Goal: Transaction & Acquisition: Purchase product/service

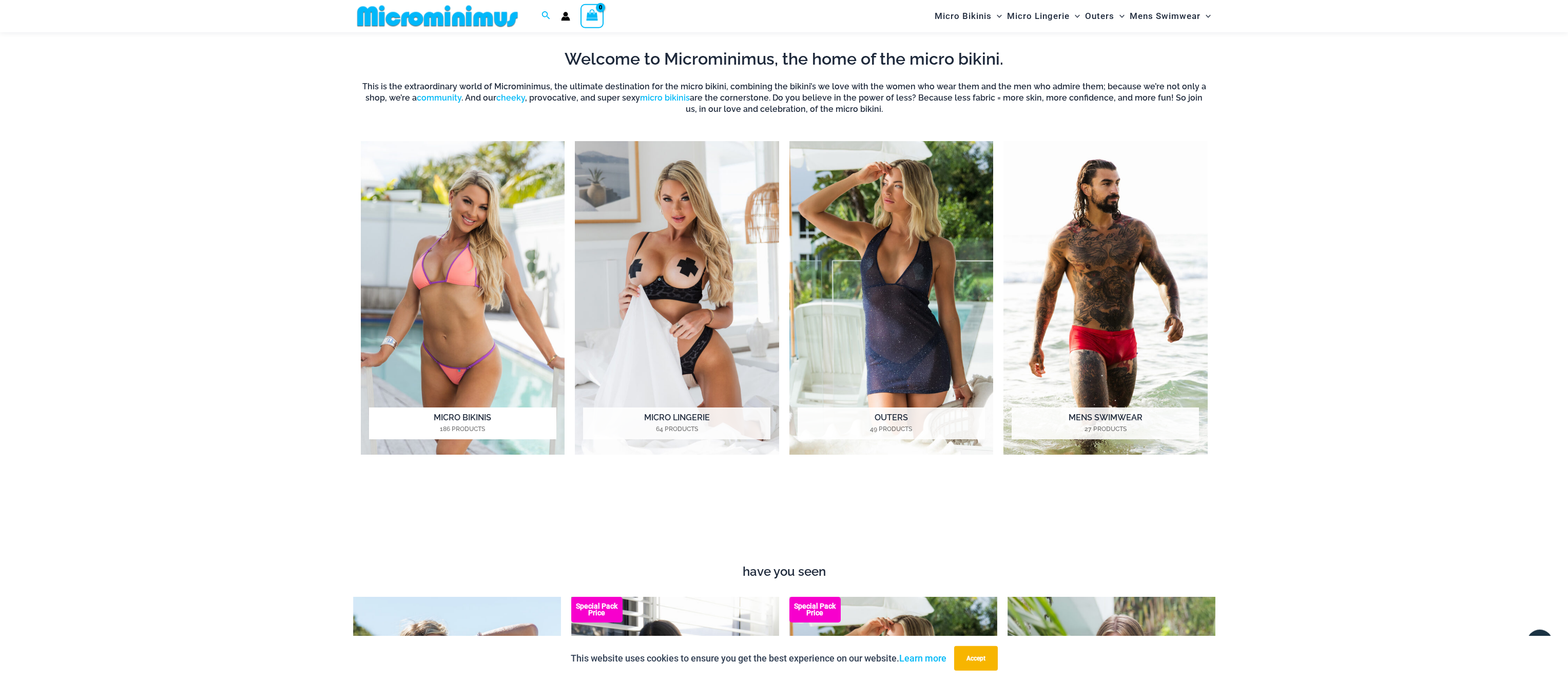
scroll to position [1065, 0]
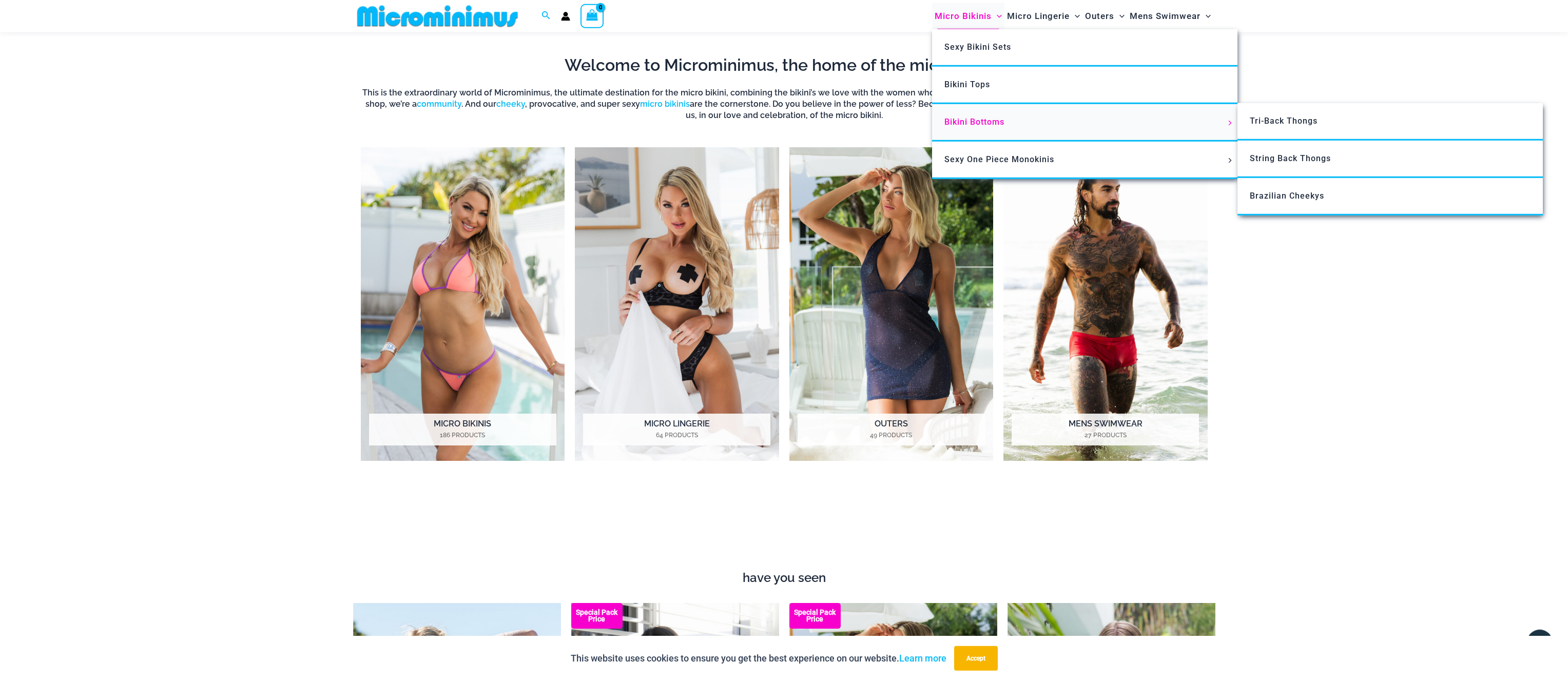
click at [973, 120] on span "Bikini Bottoms" at bounding box center [975, 122] width 60 height 10
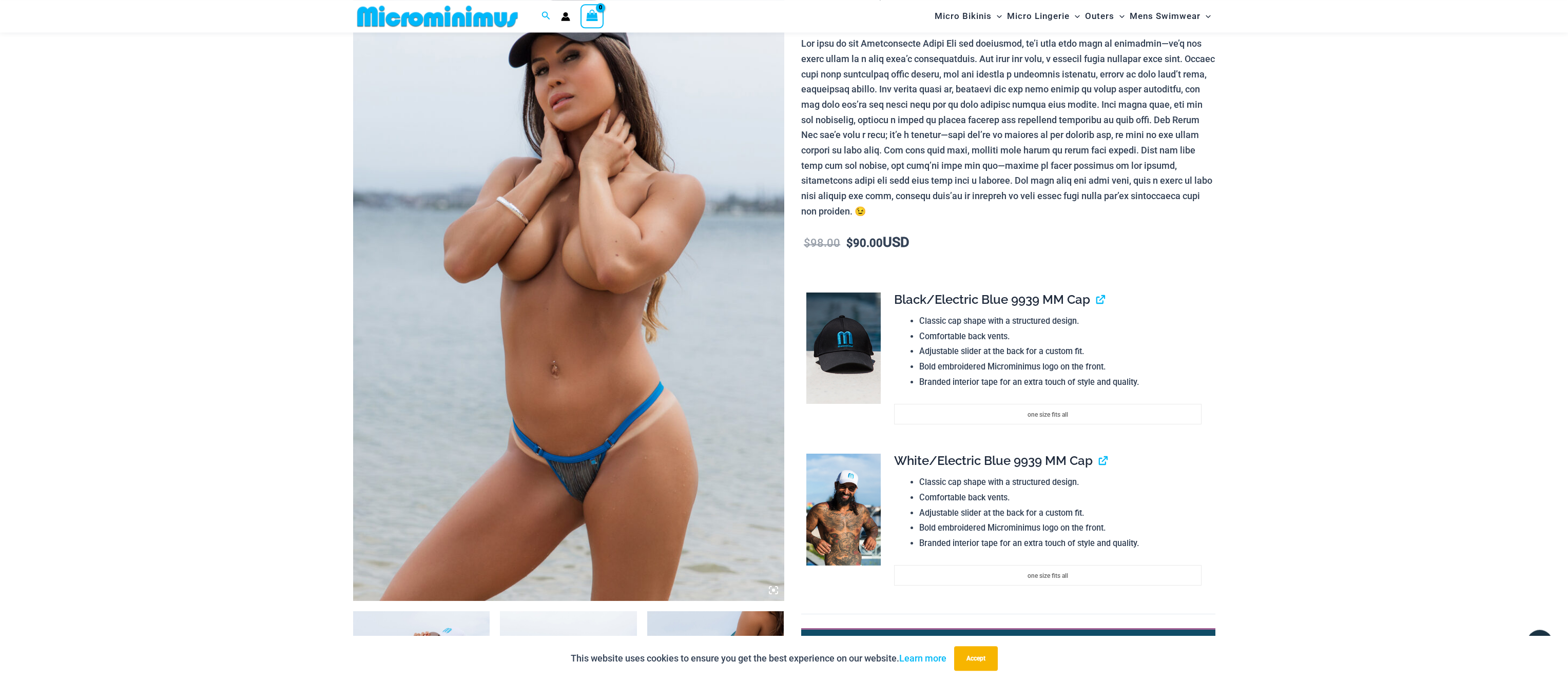
scroll to position [152, 0]
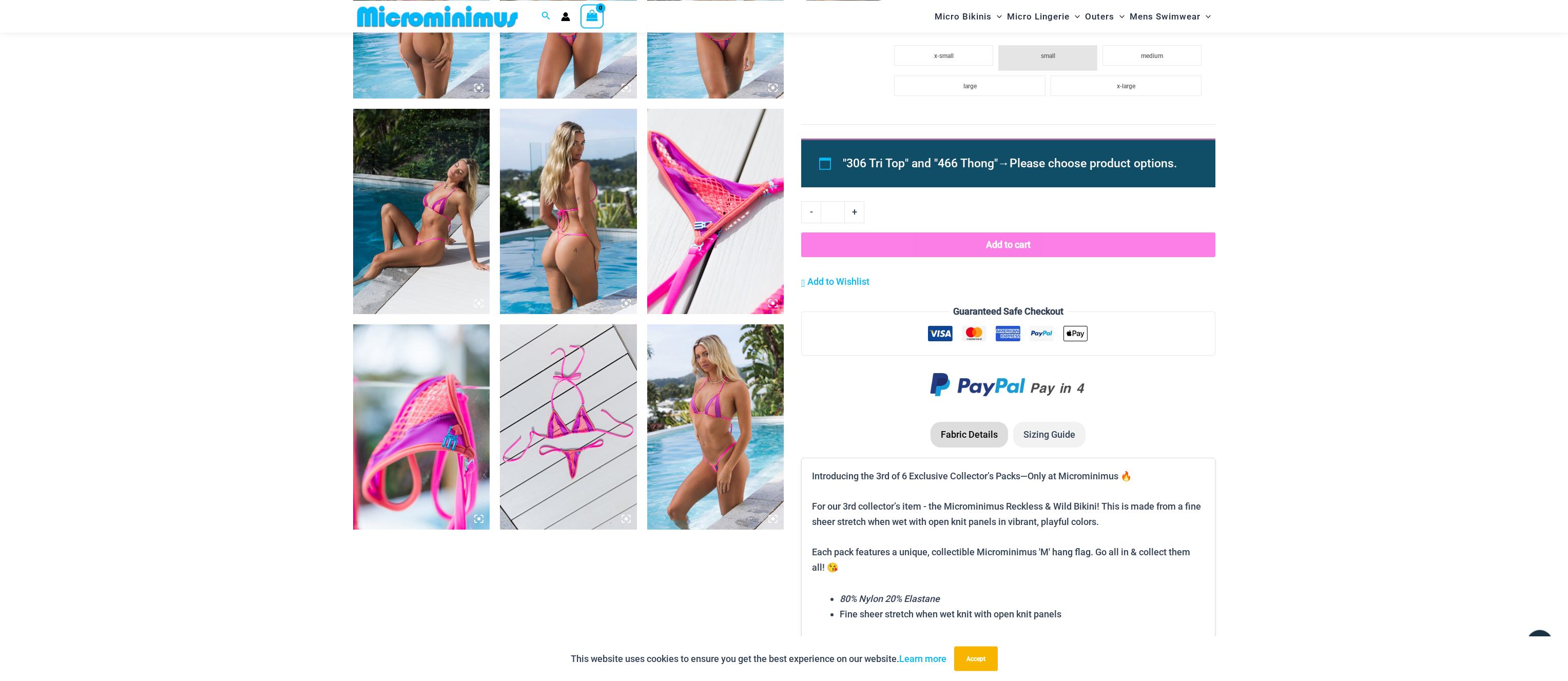
scroll to position [882, 0]
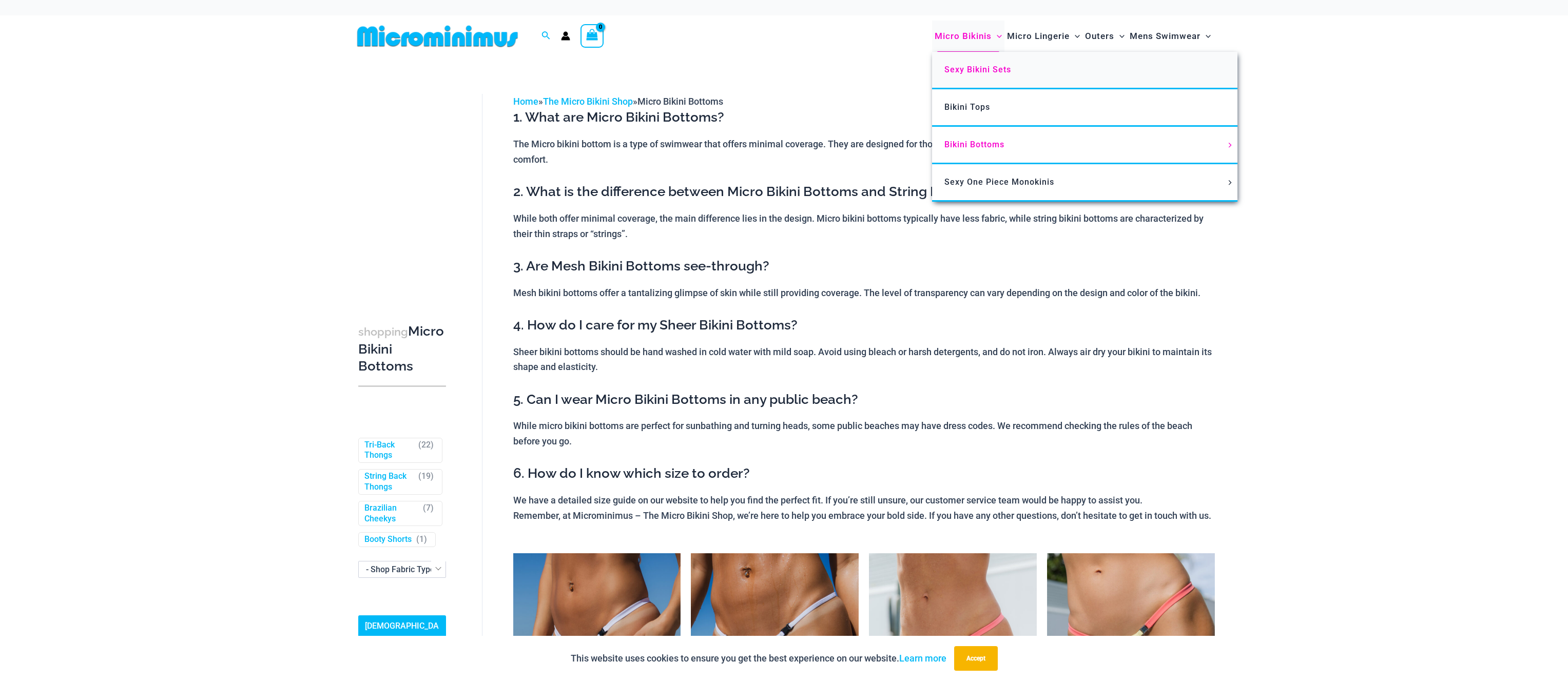
click at [961, 77] on link "Sexy Bikini Sets" at bounding box center [1085, 71] width 306 height 38
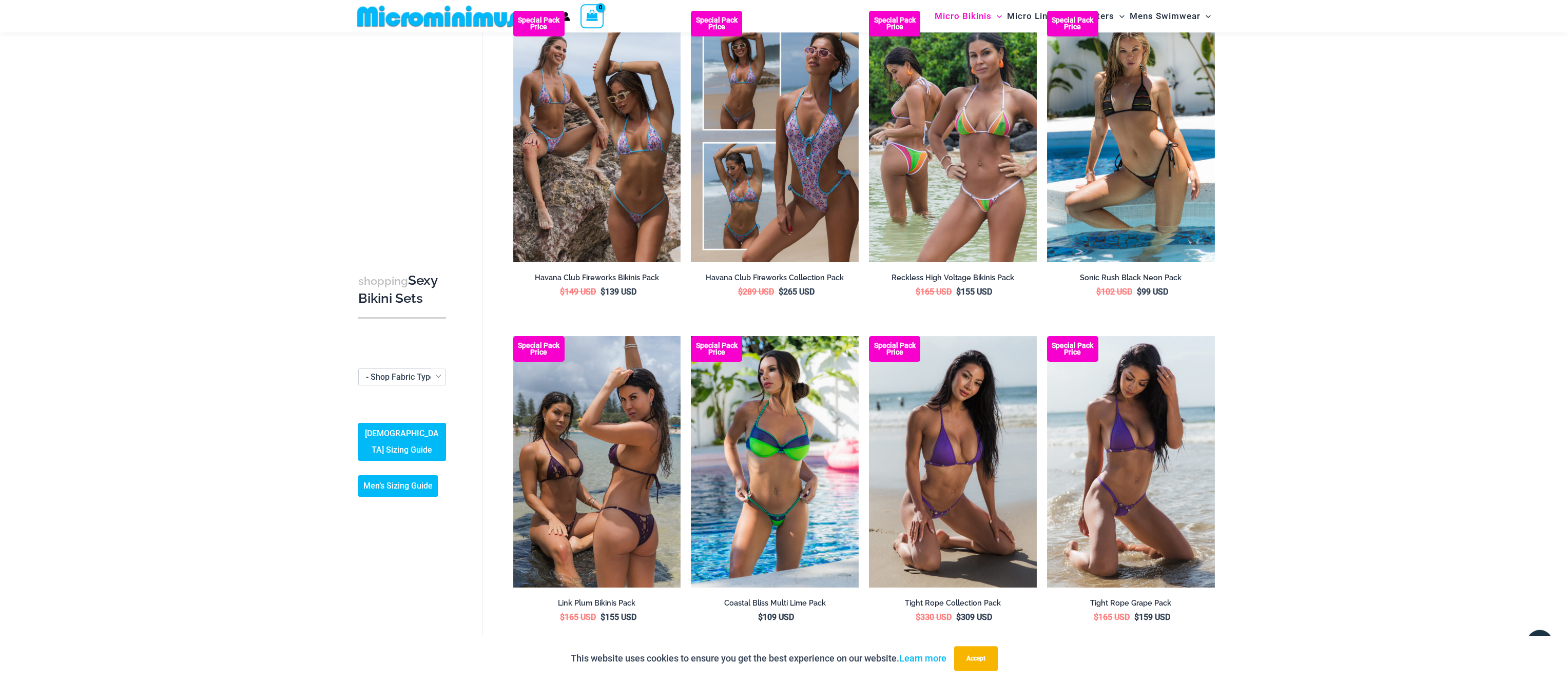
scroll to position [1710, 0]
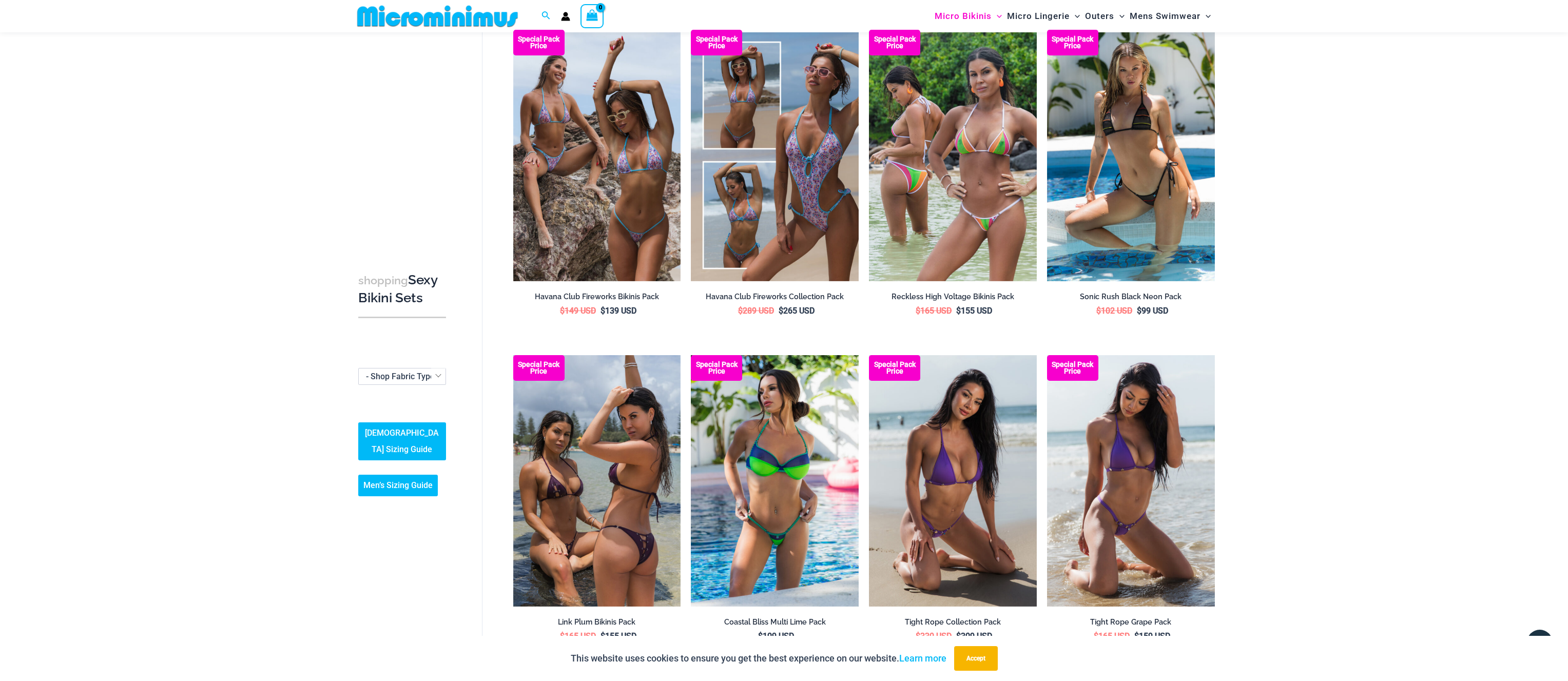
drag, startPoint x: 1567, startPoint y: 436, endPoint x: 1567, endPoint y: 427, distance: 9.0
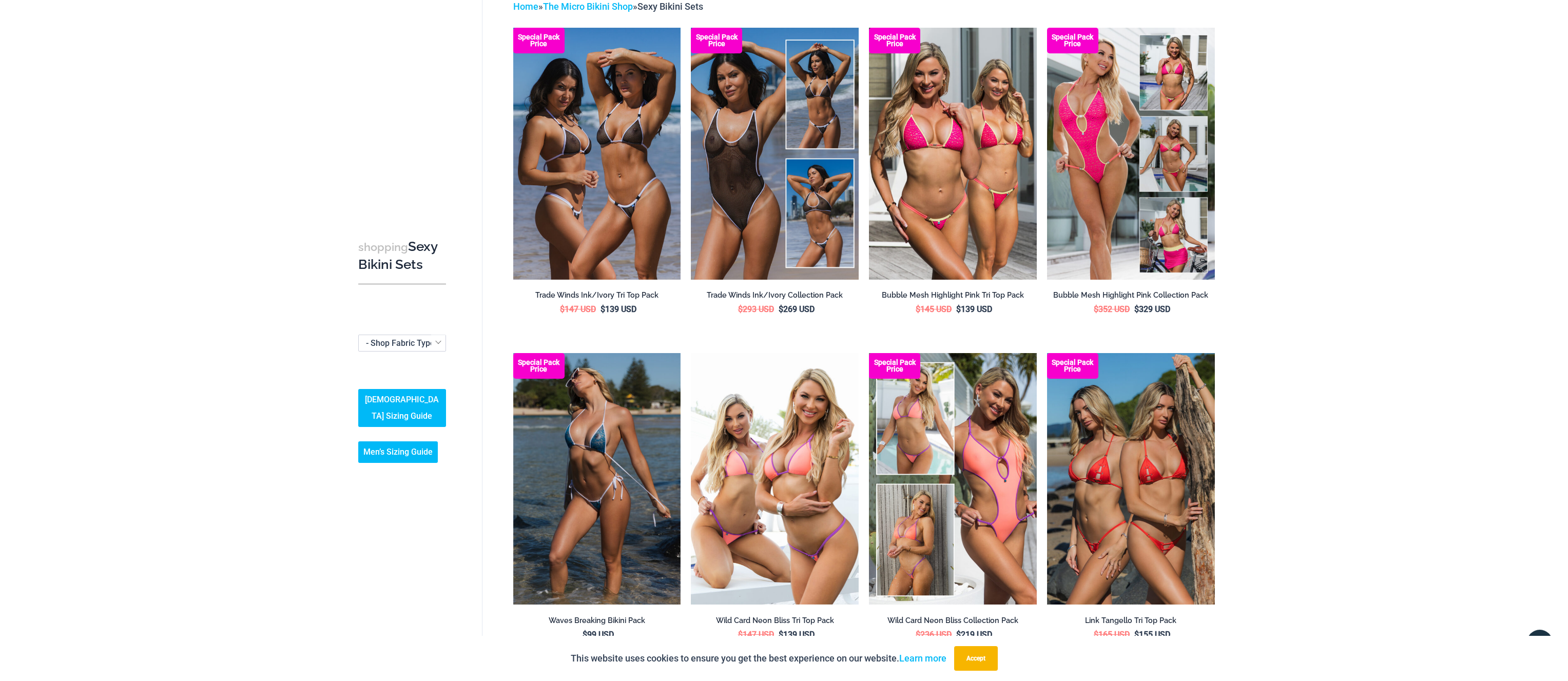
scroll to position [0, 0]
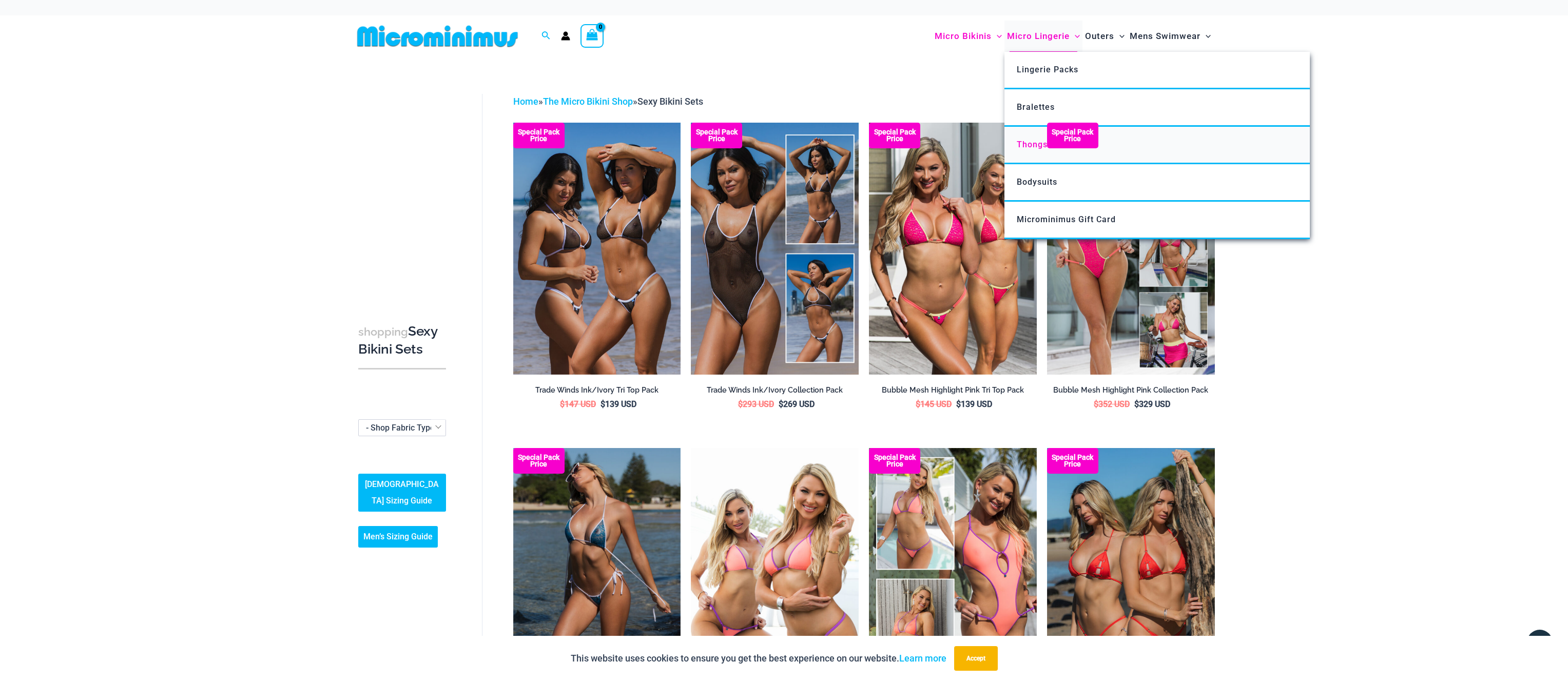
click at [1023, 142] on span "Thongs" at bounding box center [1032, 144] width 31 height 10
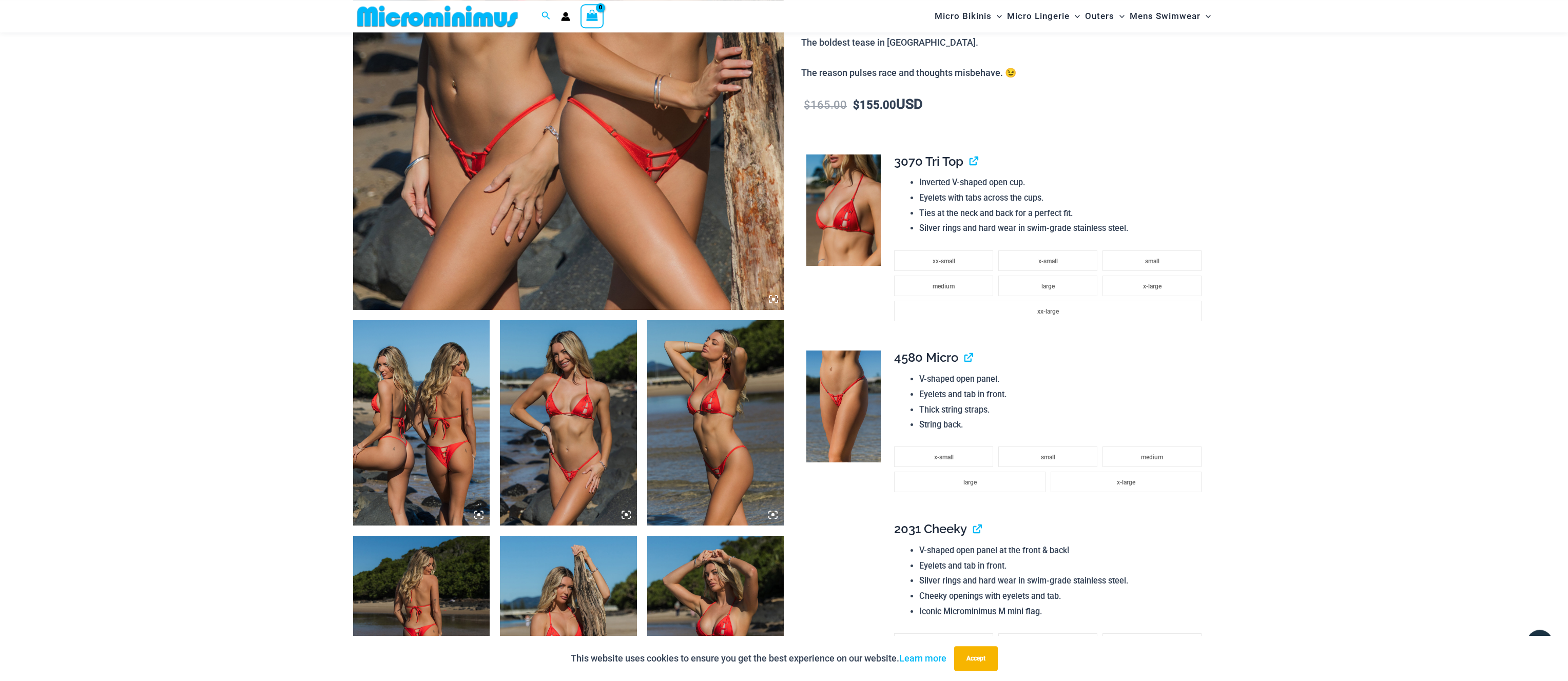
scroll to position [423, 0]
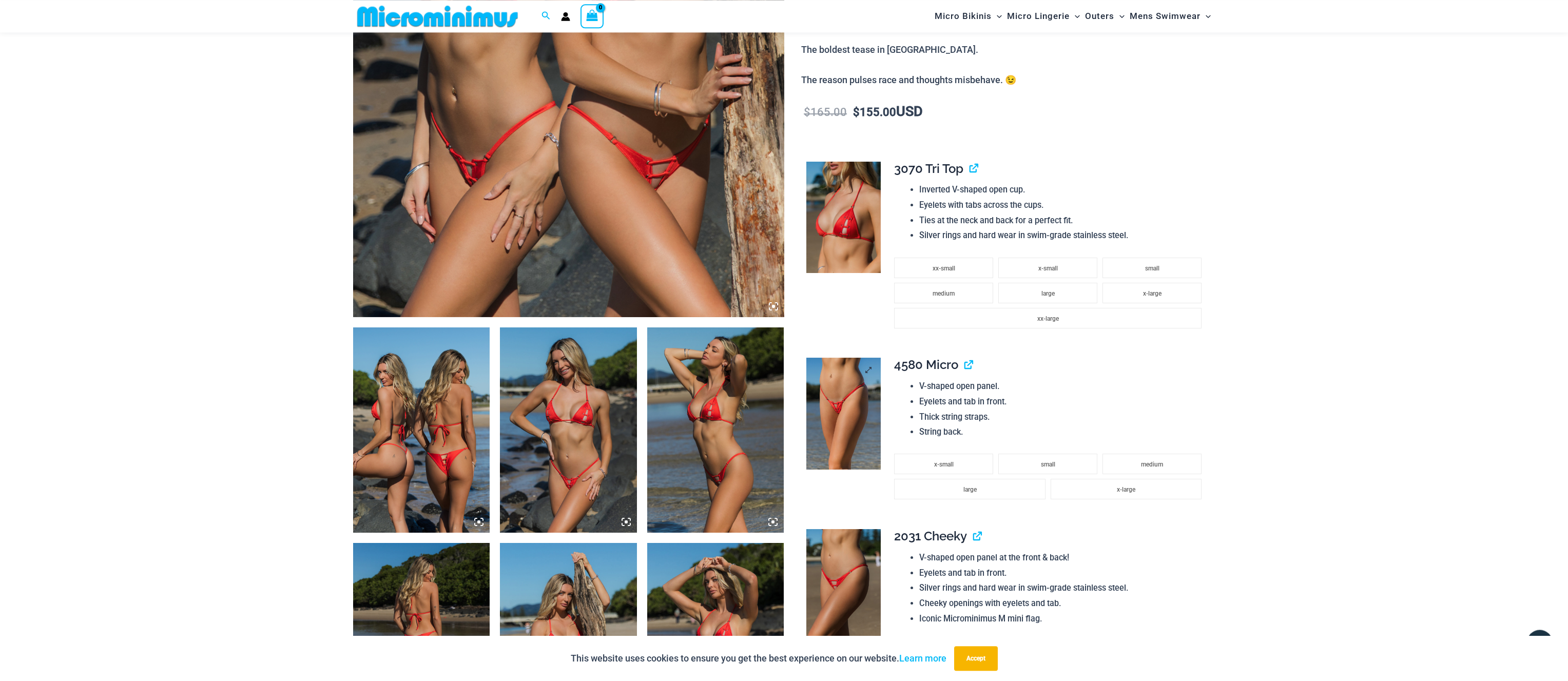
click at [846, 421] on img at bounding box center [844, 414] width 74 height 112
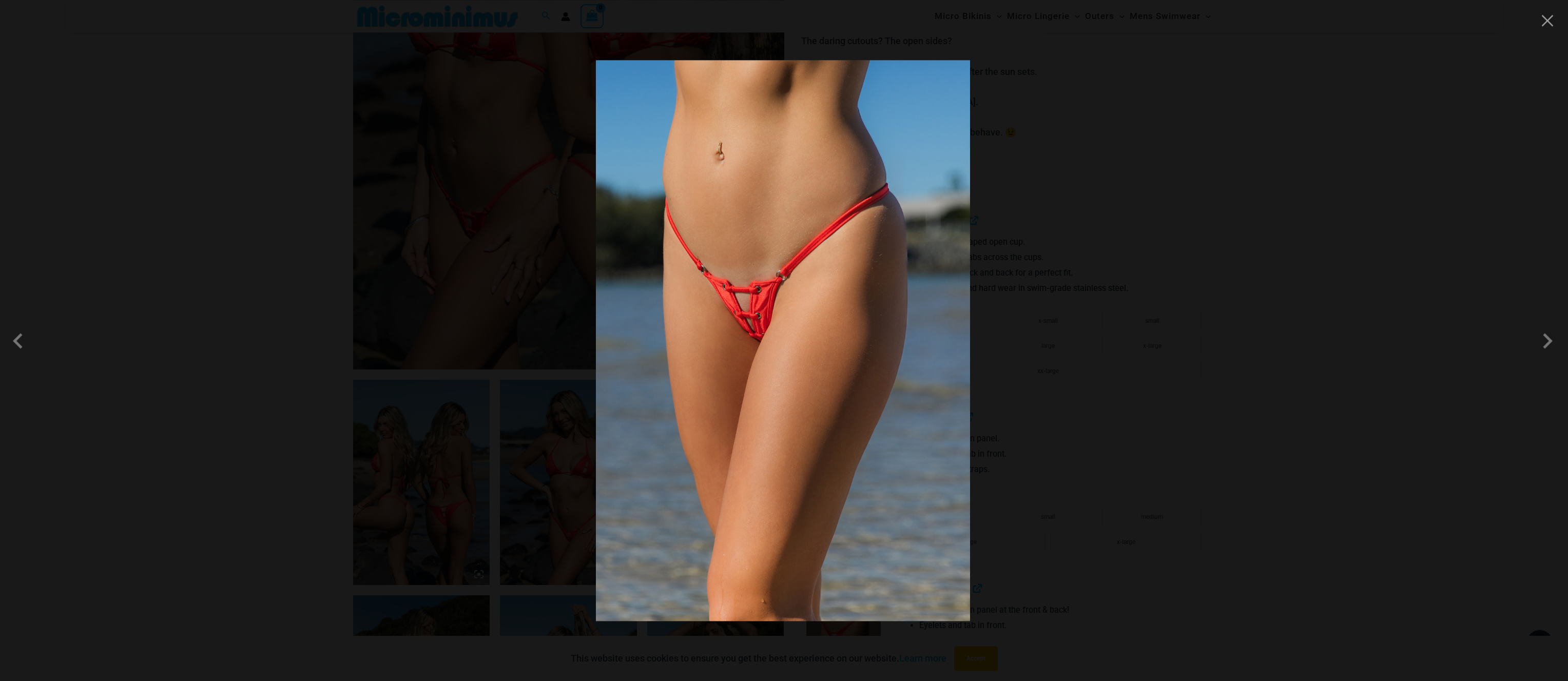
scroll to position [371, 0]
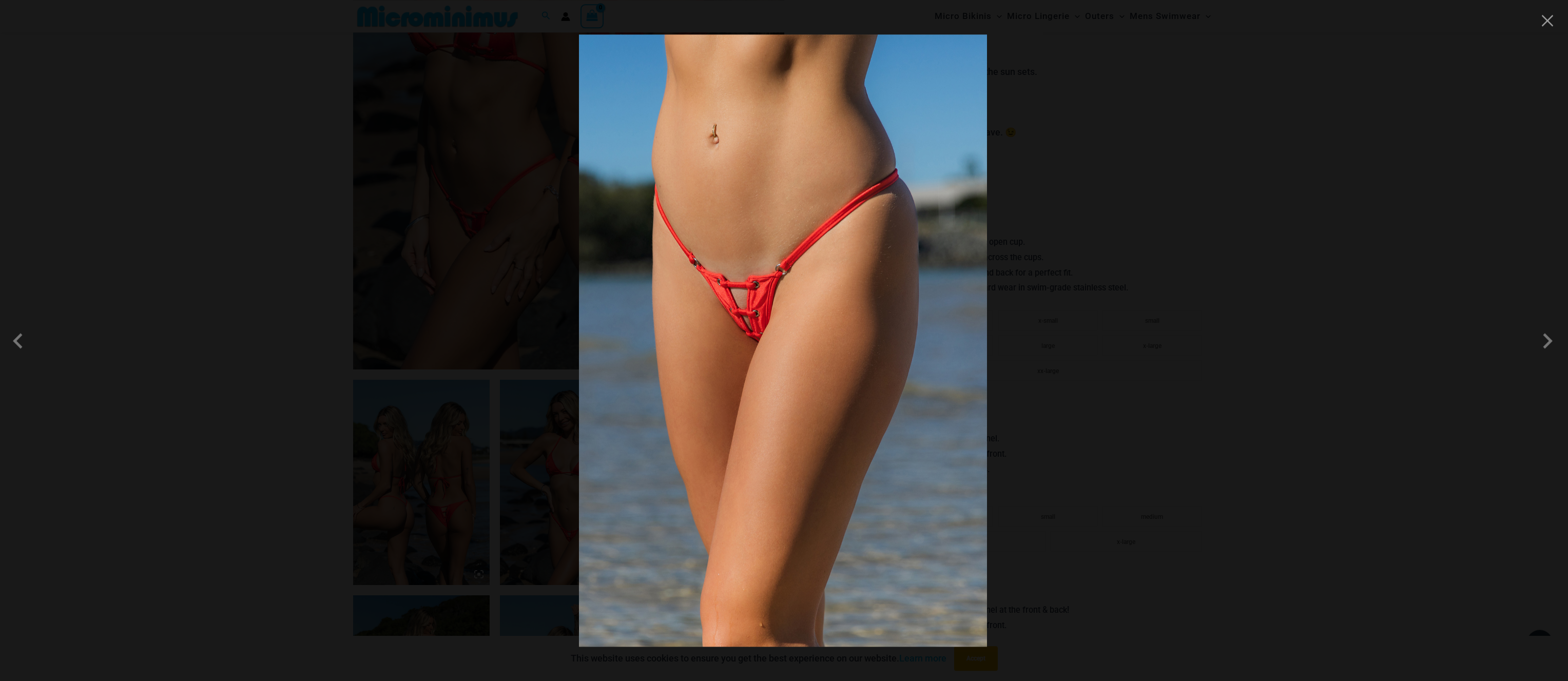
click at [780, 353] on img at bounding box center [783, 340] width 408 height 612
click at [1185, 407] on div at bounding box center [784, 340] width 1568 height 681
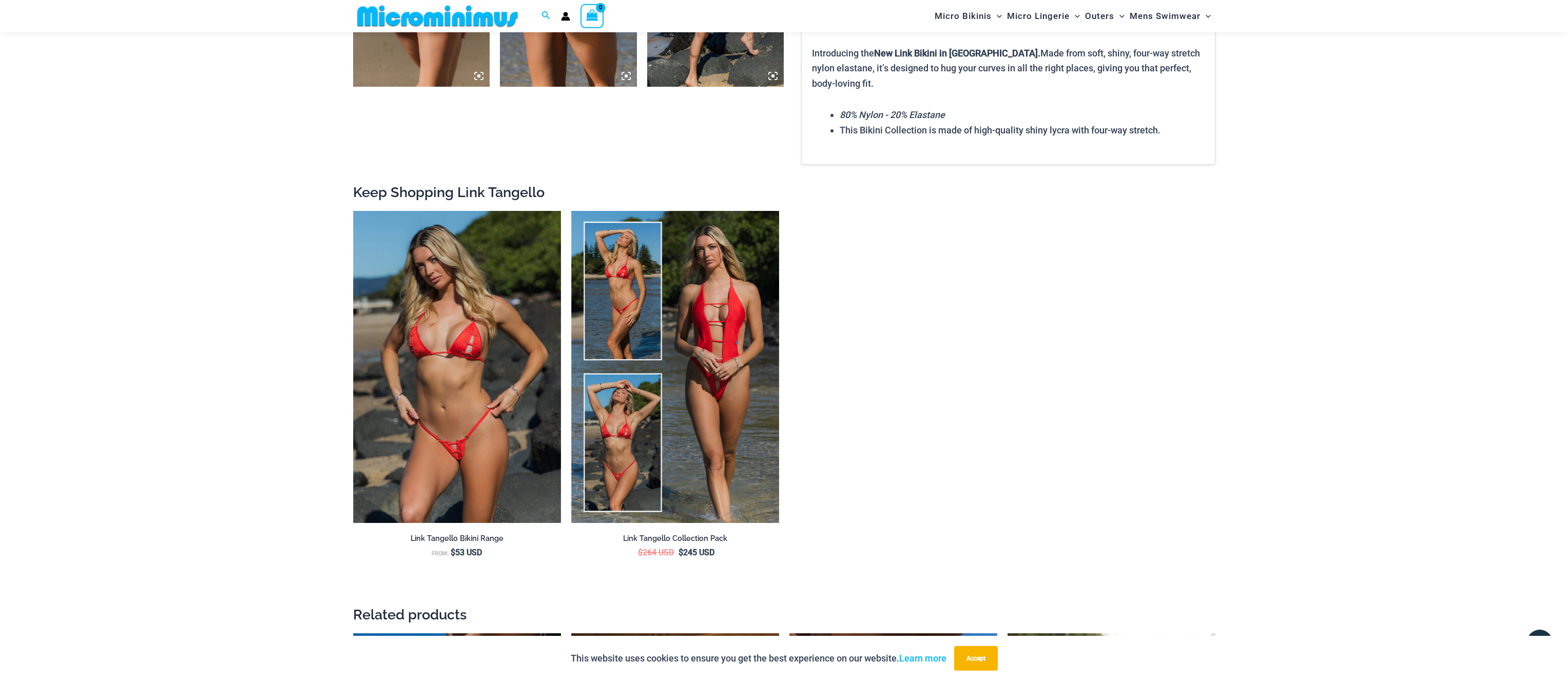
scroll to position [1353, 0]
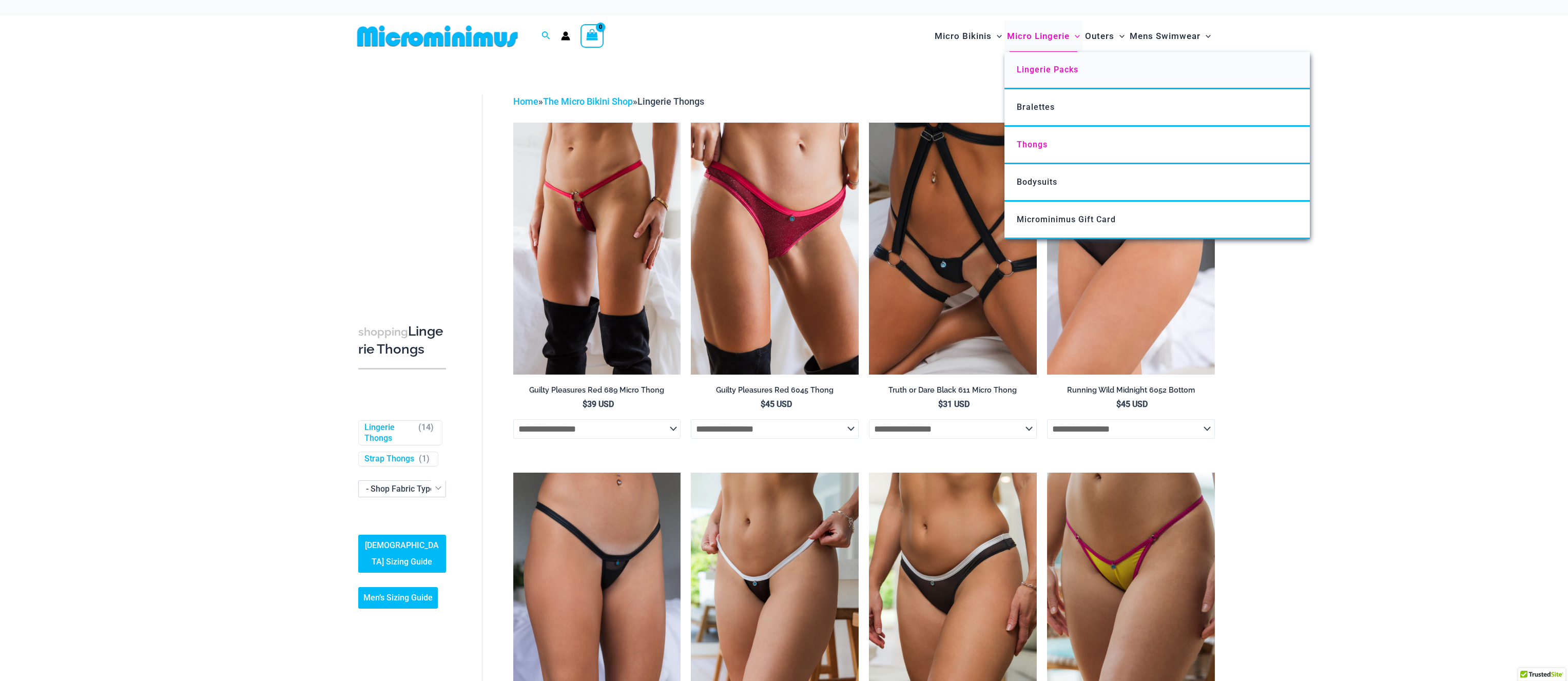
click at [1044, 73] on span "Lingerie Packs" at bounding box center [1047, 69] width 61 height 10
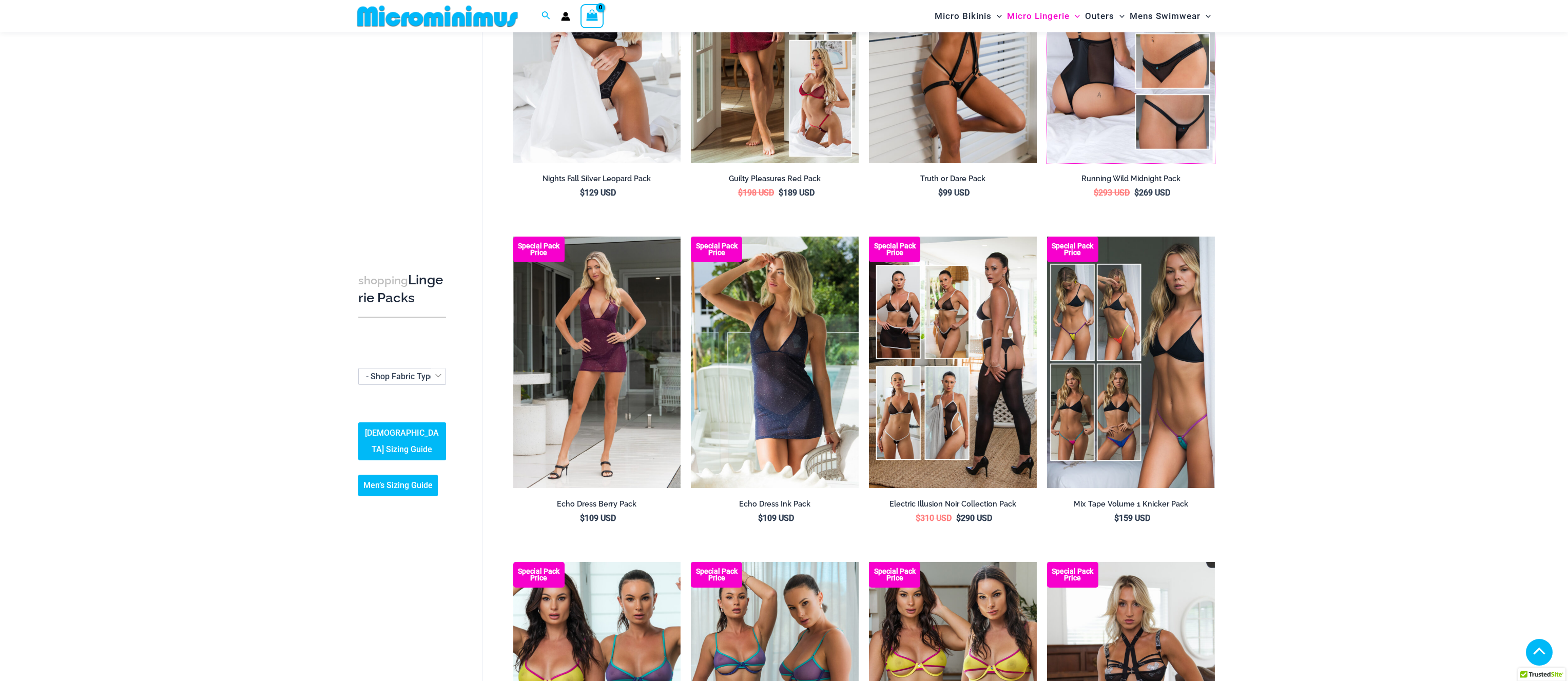
scroll to position [200, 0]
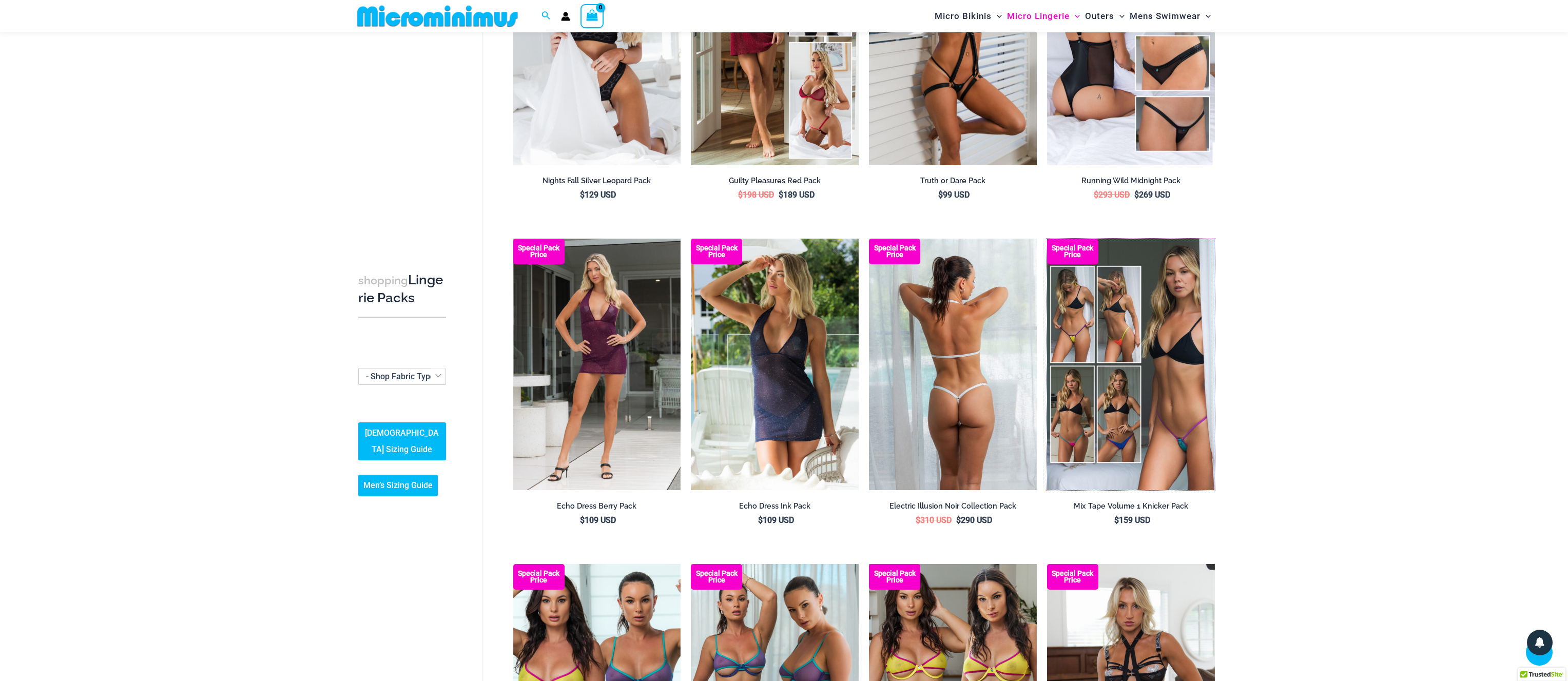
drag, startPoint x: 1130, startPoint y: 355, endPoint x: 931, endPoint y: 366, distance: 199.3
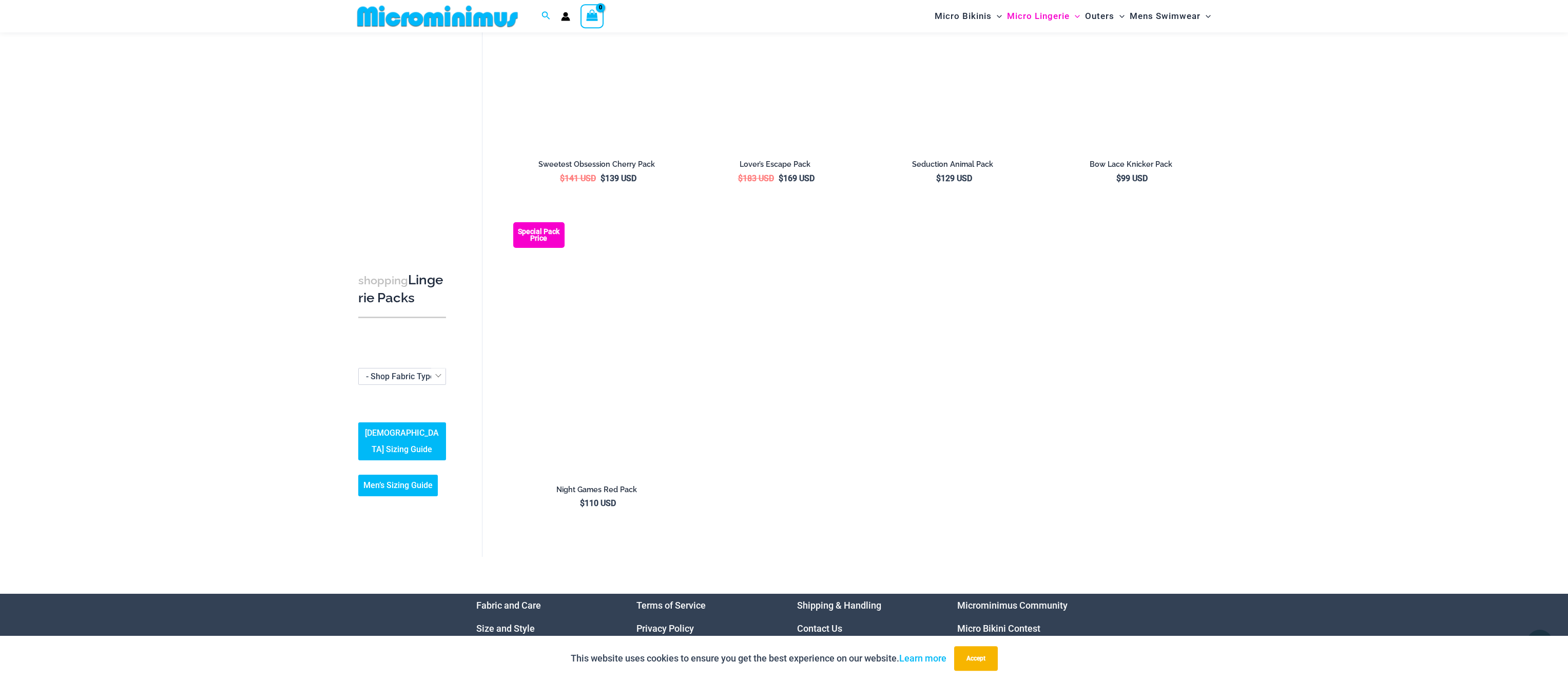
scroll to position [1195, 0]
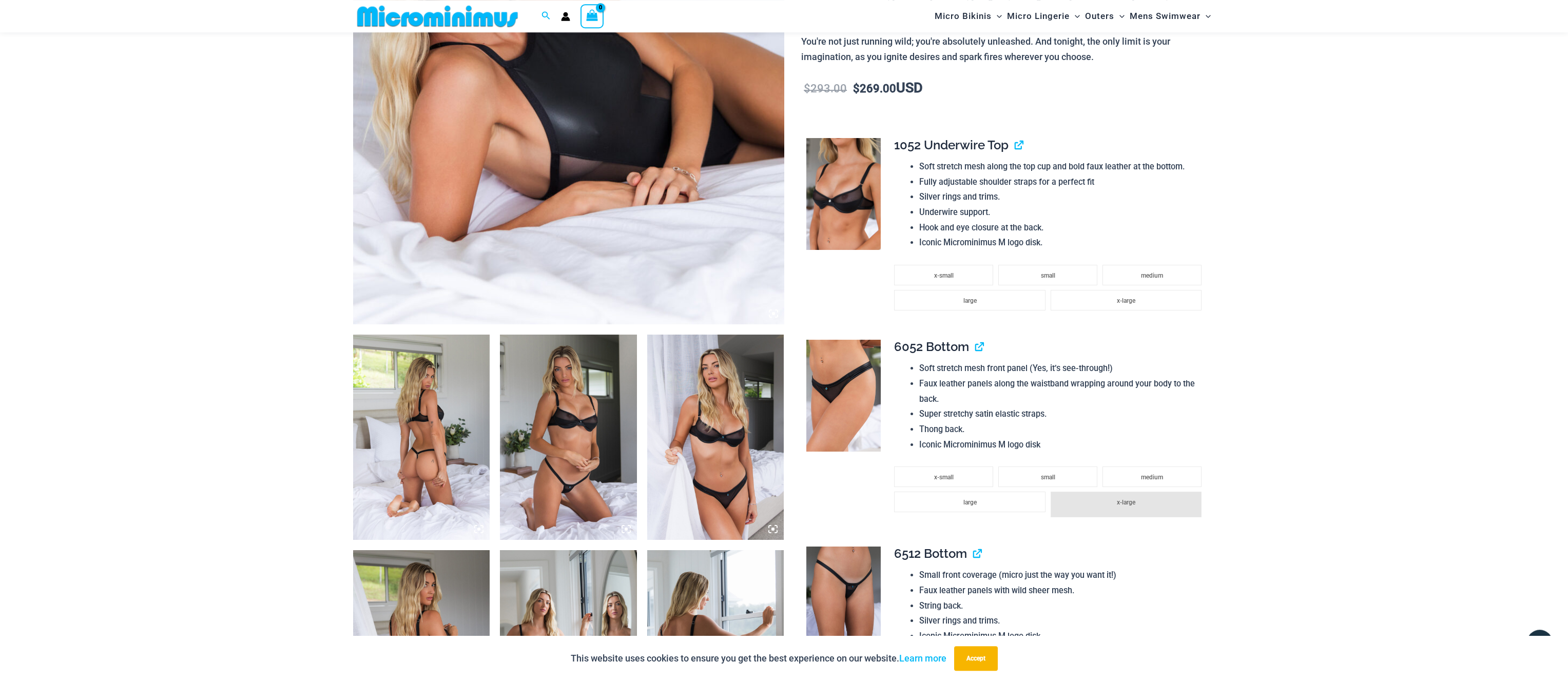
scroll to position [464, 0]
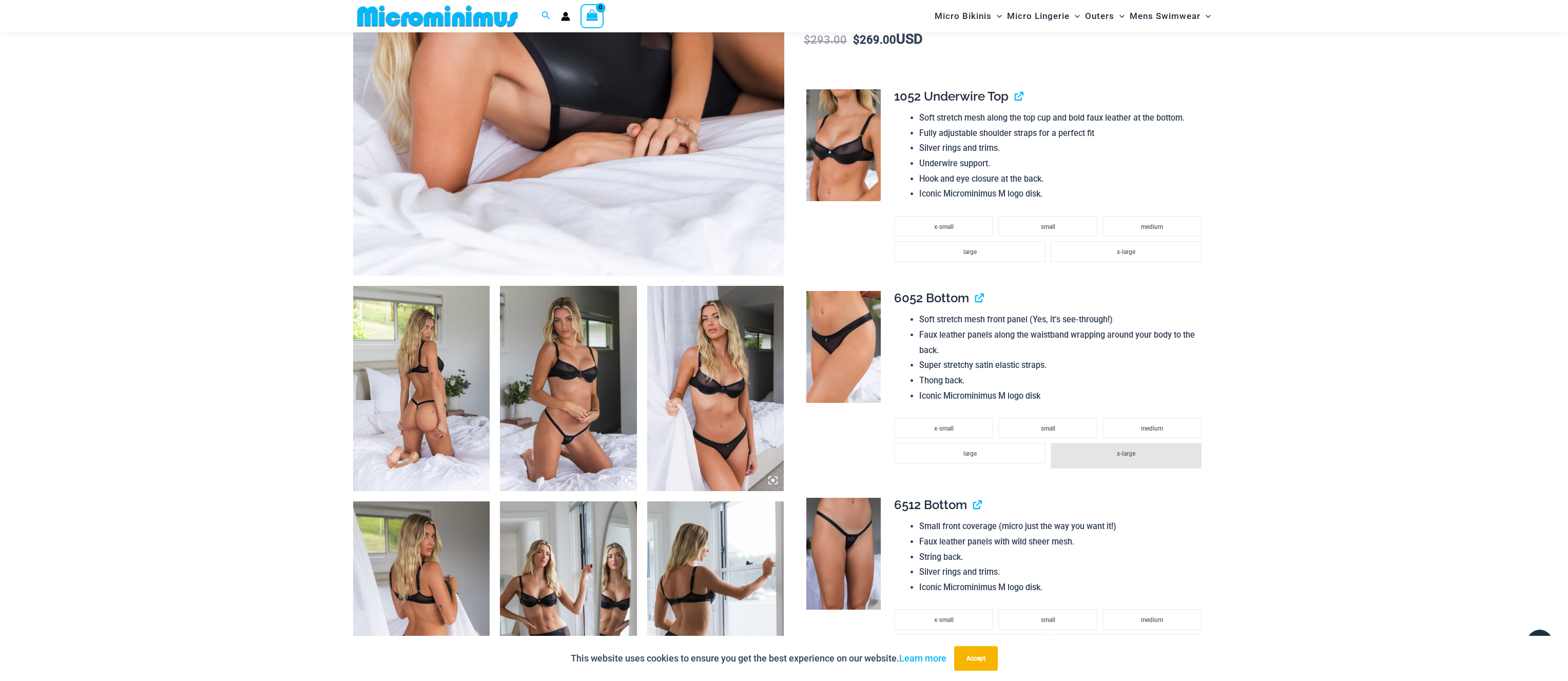
click at [438, 337] on img at bounding box center [421, 388] width 137 height 205
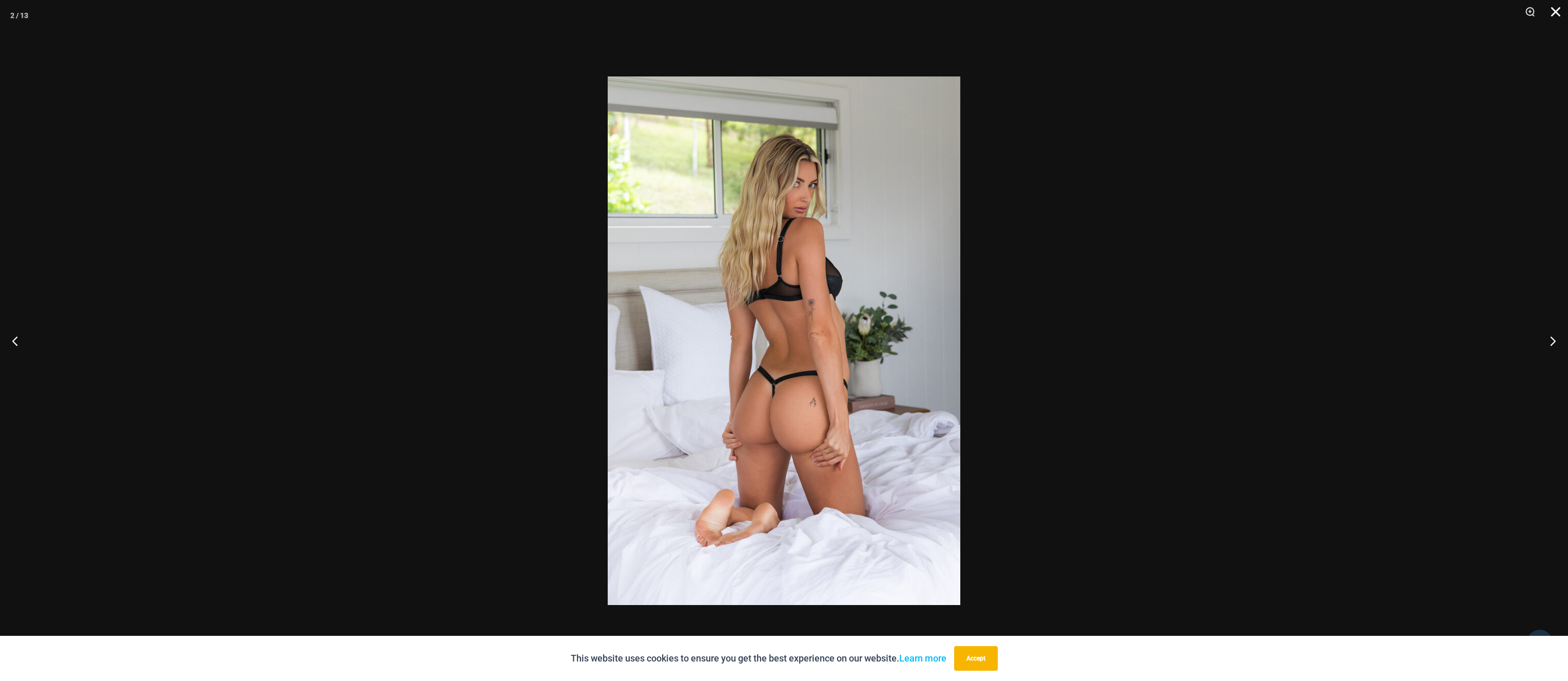
click at [1552, 13] on button "Close" at bounding box center [1552, 15] width 26 height 31
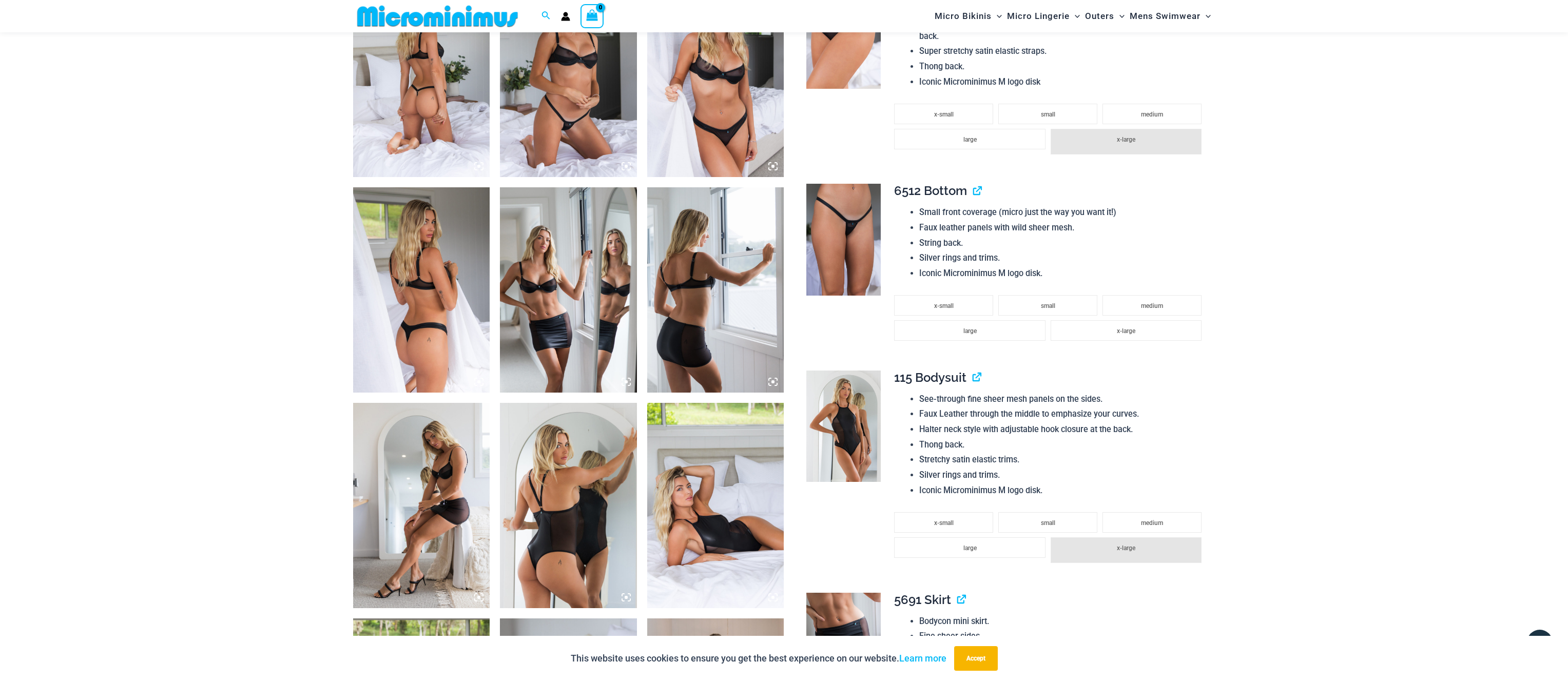
scroll to position [674, 0]
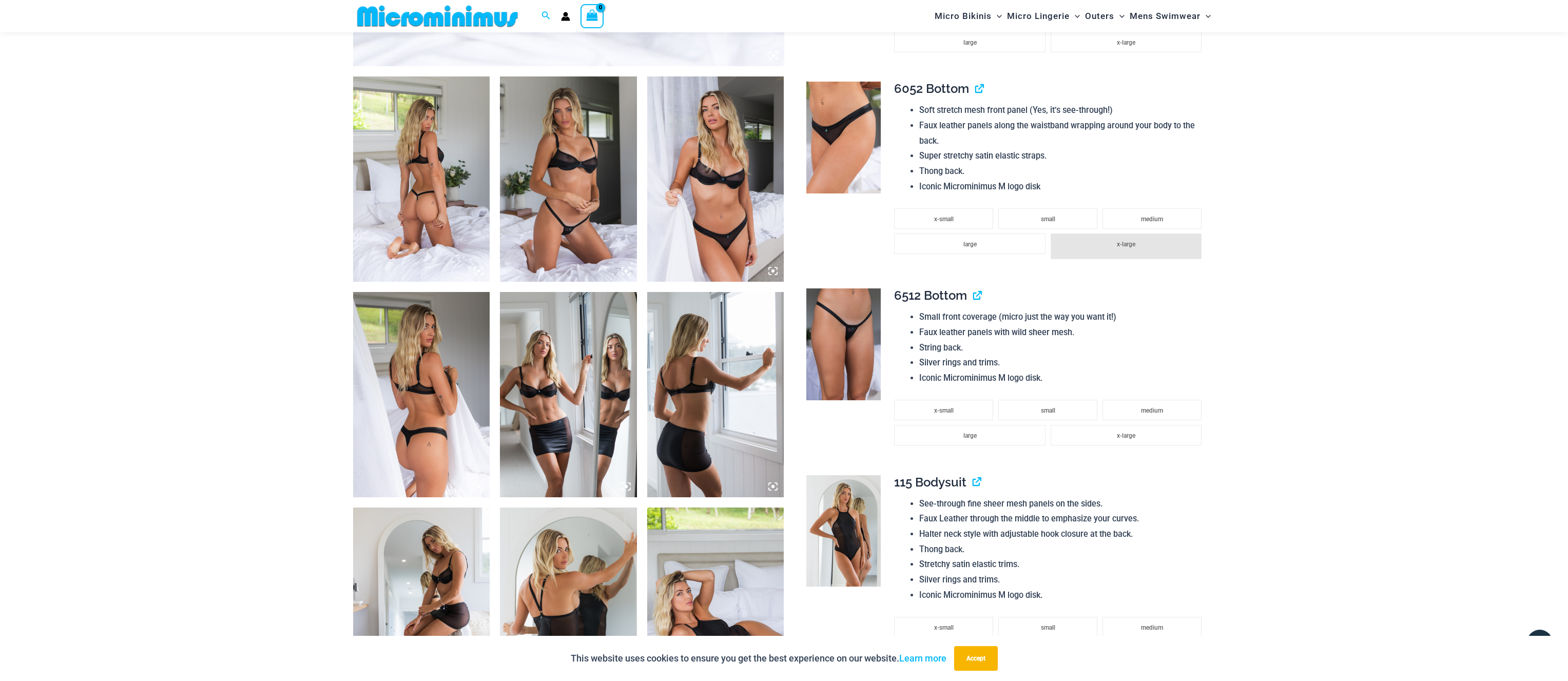
click at [579, 237] on img at bounding box center [568, 179] width 137 height 205
